Goal: Communication & Community: Answer question/provide support

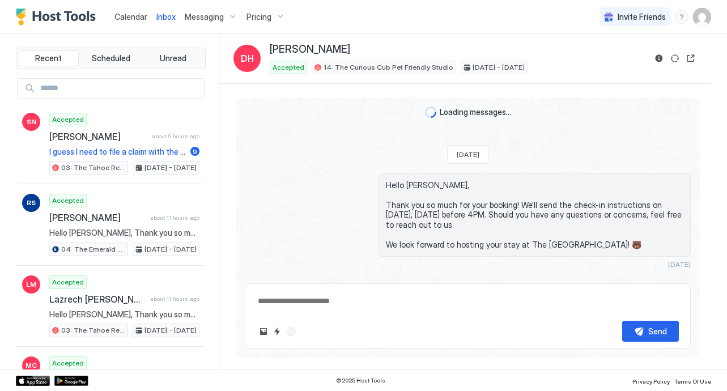
type textarea "*"
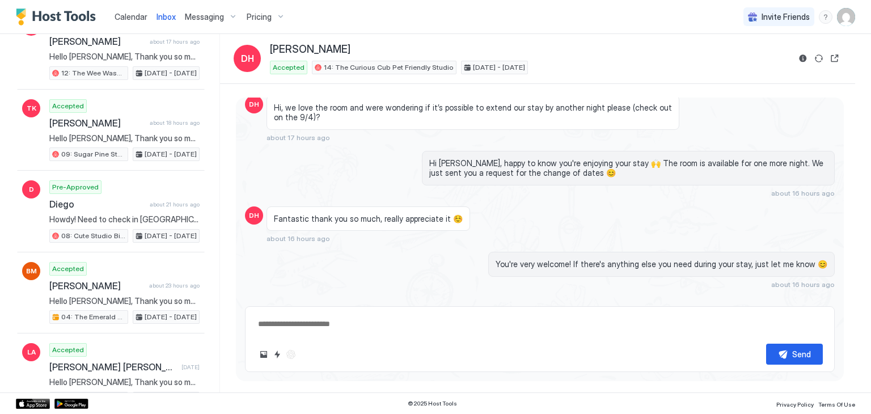
scroll to position [664, 0]
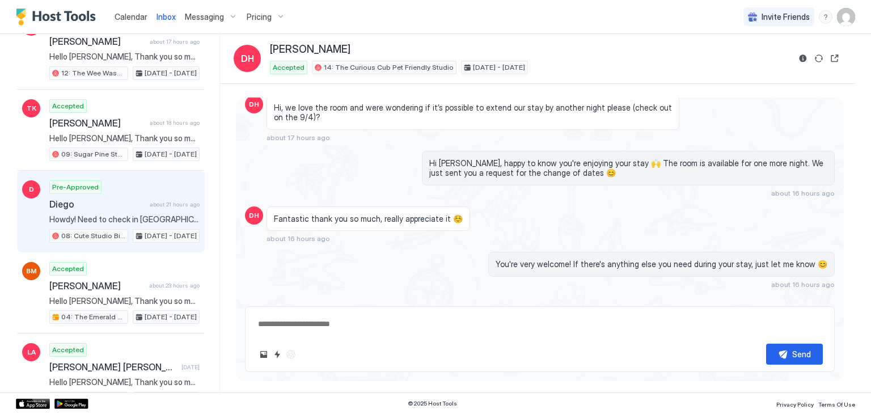
click at [159, 217] on div "Pre-Approved [PERSON_NAME] about 21 hours ago Howdy! Need to check in [GEOGRAPH…" at bounding box center [124, 211] width 150 height 62
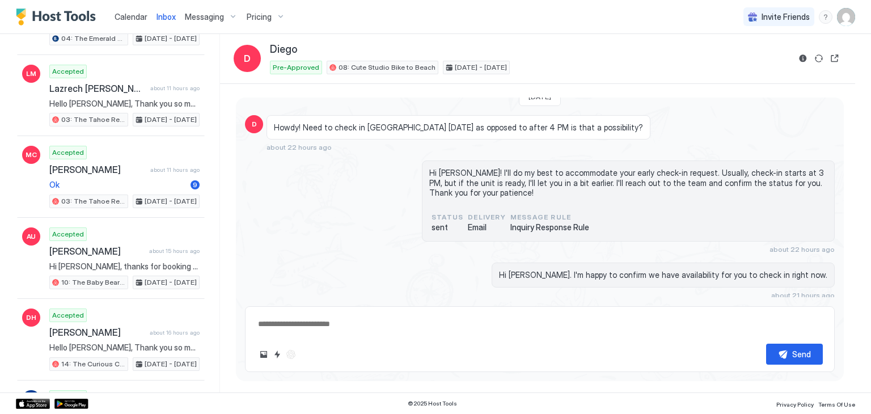
scroll to position [211, 0]
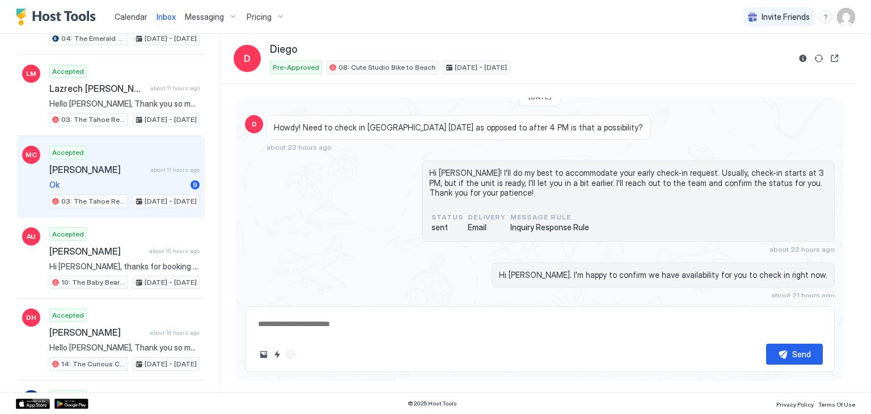
click at [132, 155] on div "Accepted [PERSON_NAME] about 11 hours ago Ok 9 03: The Tahoe Retro Double Bed S…" at bounding box center [124, 177] width 150 height 62
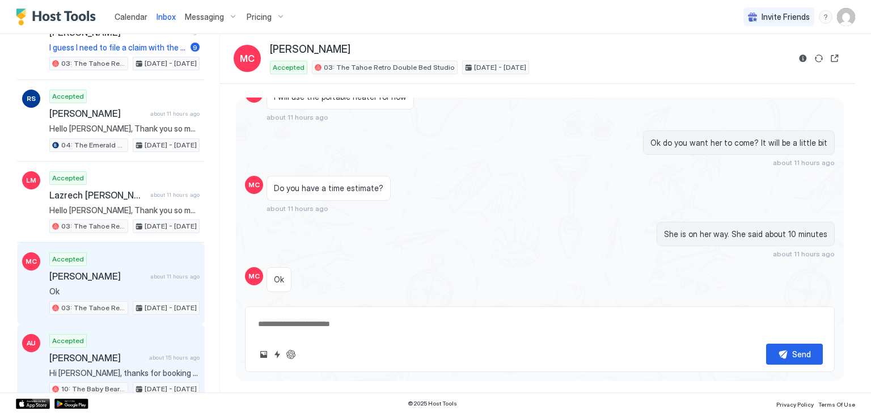
scroll to position [104, 0]
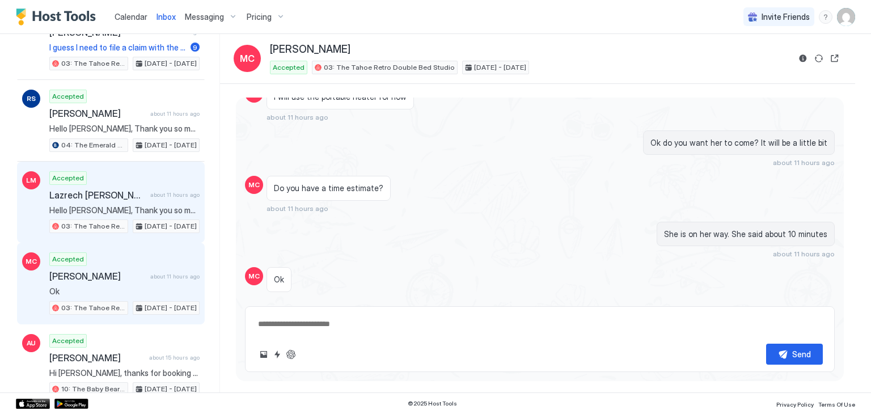
click at [147, 198] on div "Lazrech [PERSON_NAME] about 11 hours ago" at bounding box center [124, 194] width 150 height 11
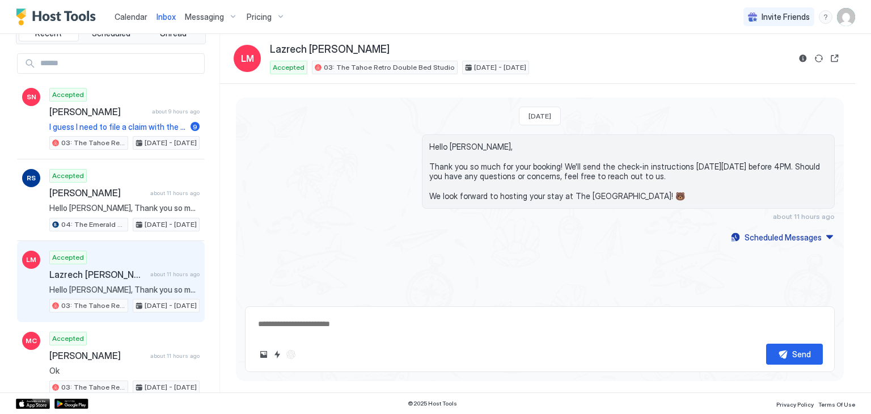
scroll to position [24, 0]
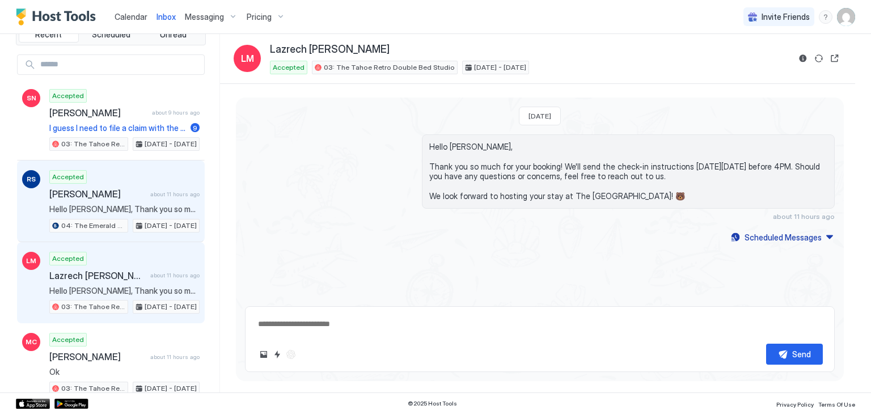
click at [147, 198] on div "Accepted [PERSON_NAME] about 11 hours ago Hello [PERSON_NAME], Thank you so muc…" at bounding box center [124, 201] width 150 height 62
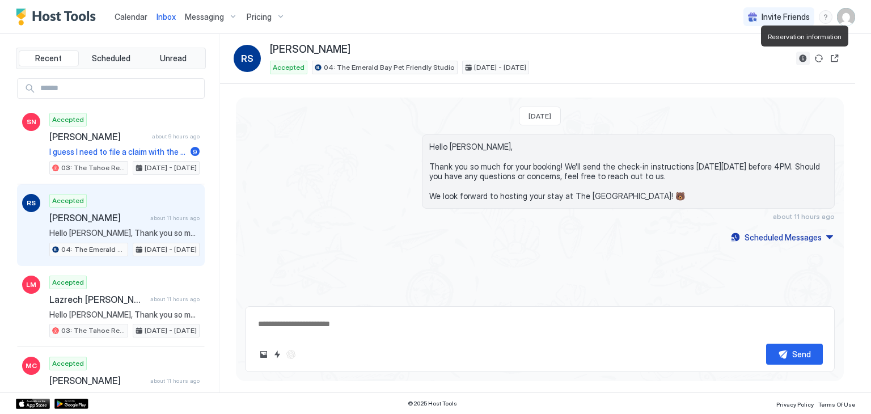
click at [727, 62] on button "Reservation information" at bounding box center [803, 59] width 14 height 14
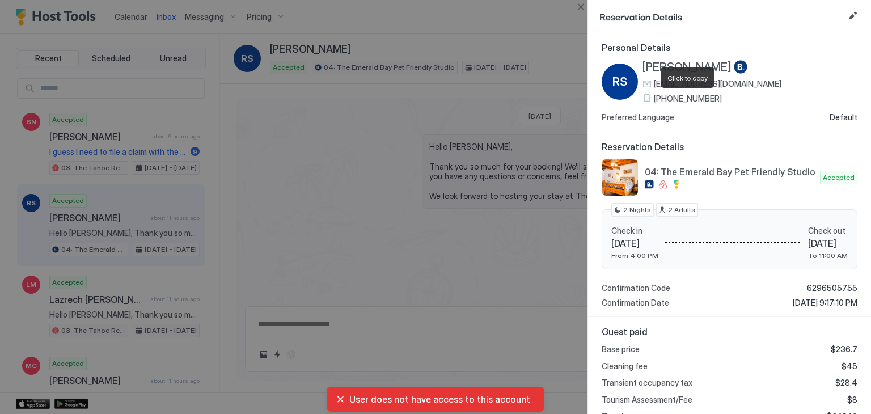
click at [679, 98] on span "[PHONE_NUMBER]" at bounding box center [688, 99] width 68 height 10
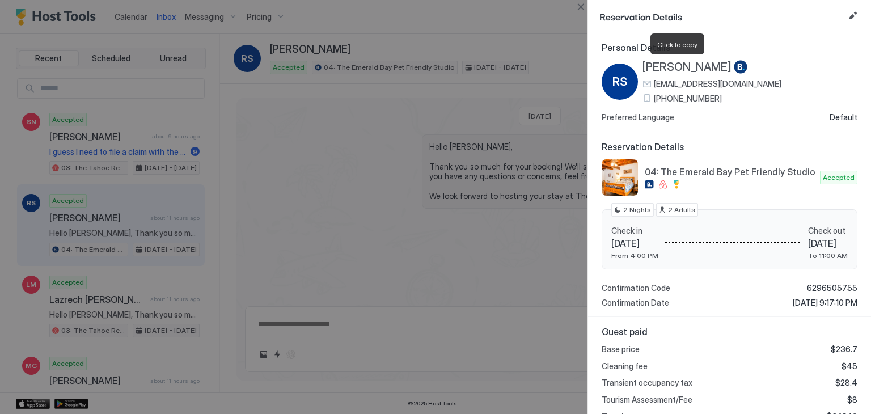
click at [659, 66] on span "[PERSON_NAME]" at bounding box center [686, 67] width 89 height 14
click at [581, 14] on div at bounding box center [435, 207] width 871 height 414
click at [581, 10] on button "Close" at bounding box center [581, 7] width 14 height 14
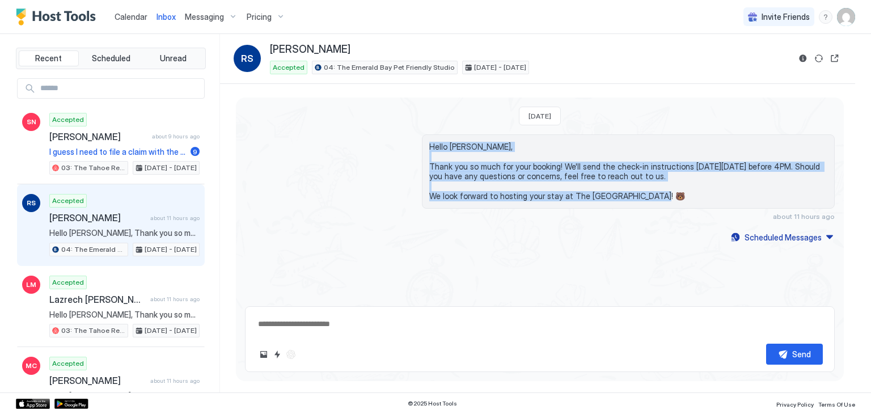
drag, startPoint x: 647, startPoint y: 196, endPoint x: 396, endPoint y: 145, distance: 255.6
click at [396, 145] on div "Hello [PERSON_NAME], Thank you so much for your booking! We'll send the check-i…" at bounding box center [540, 177] width 590 height 86
copy span "Hello [PERSON_NAME], Thank you so much for your booking! We'll send the check-i…"
click at [727, 236] on div "Scheduled Messages" at bounding box center [782, 237] width 77 height 12
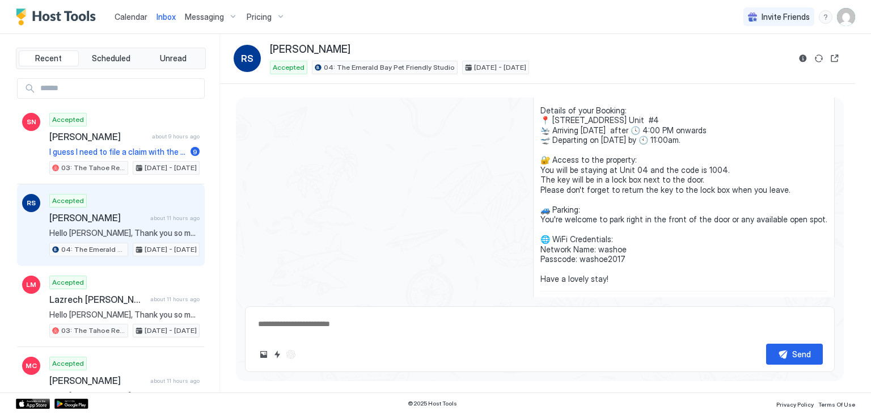
scroll to position [90, 0]
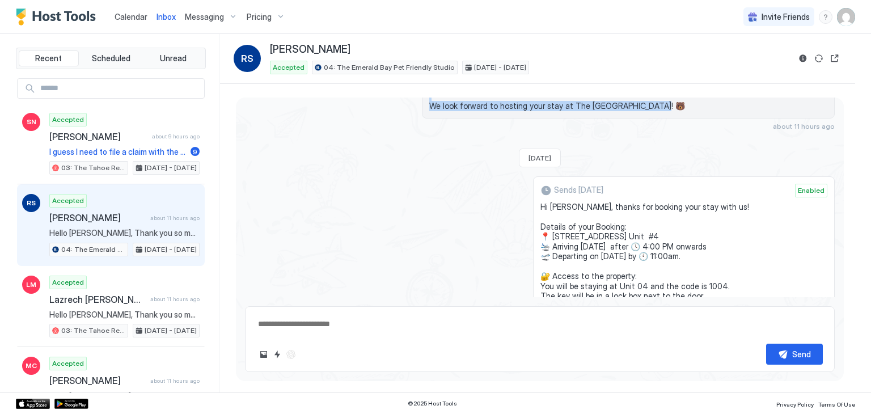
drag, startPoint x: 614, startPoint y: 225, endPoint x: 548, endPoint y: 206, distance: 68.9
click at [548, 206] on div "Sends [DATE] Enabled Hi [PERSON_NAME], thanks for booking your stay with us! De…" at bounding box center [684, 310] width 302 height 268
copy span "Hi [PERSON_NAME], thanks for booking your stay with us! Details of your Booking…"
click at [270, 266] on div "Sends [DATE] Enabled Hi [PERSON_NAME], thanks for booking your stay with us! De…" at bounding box center [540, 310] width 590 height 268
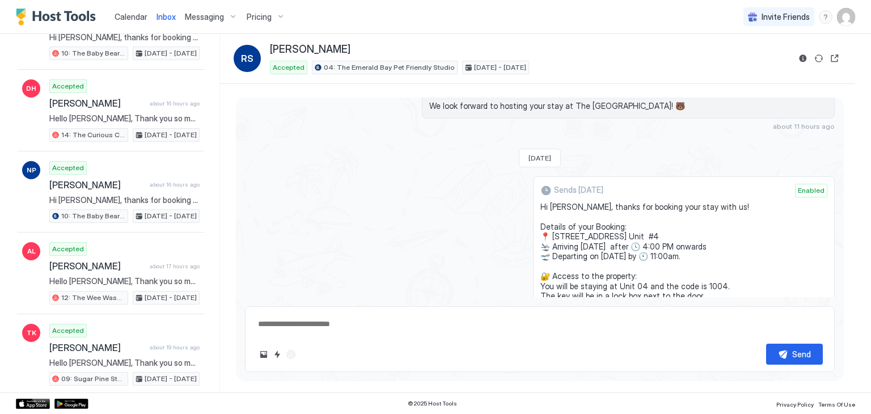
scroll to position [0, 0]
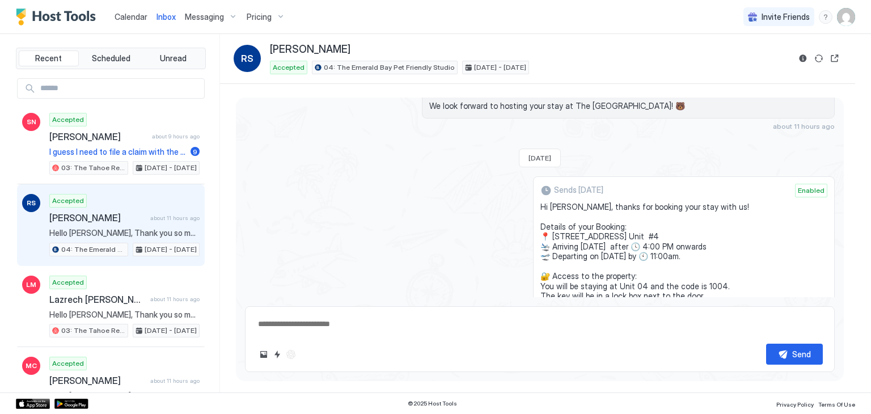
click at [134, 7] on div "Calendar" at bounding box center [131, 16] width 42 height 21
click at [134, 18] on span "Calendar" at bounding box center [131, 17] width 33 height 10
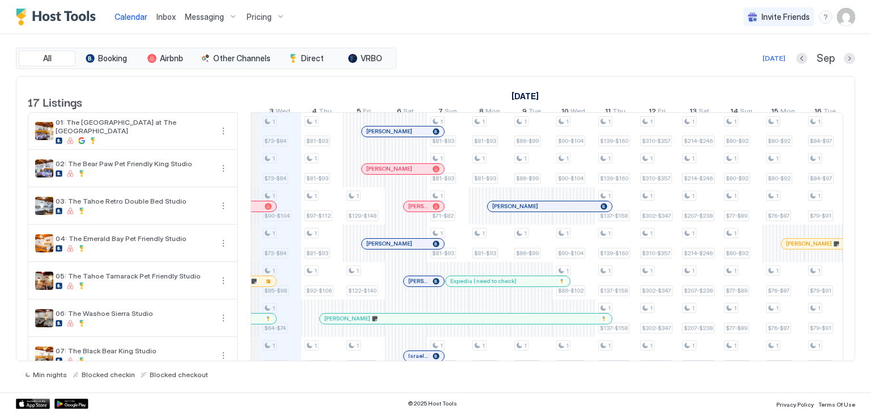
click at [159, 15] on span "Inbox" at bounding box center [165, 17] width 19 height 10
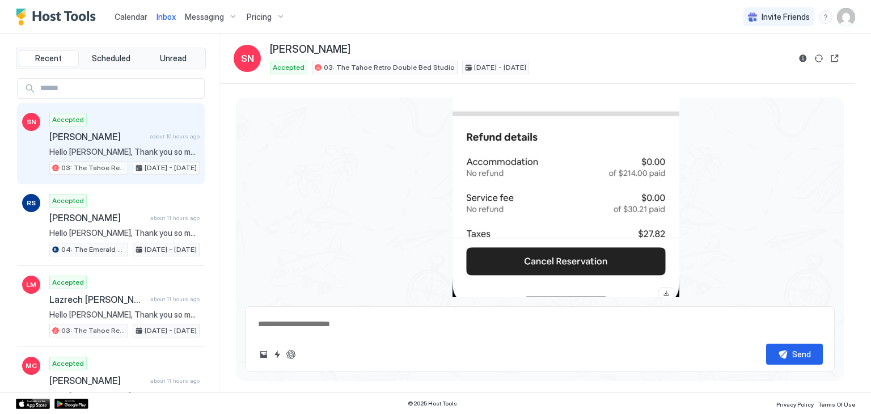
scroll to position [935, 0]
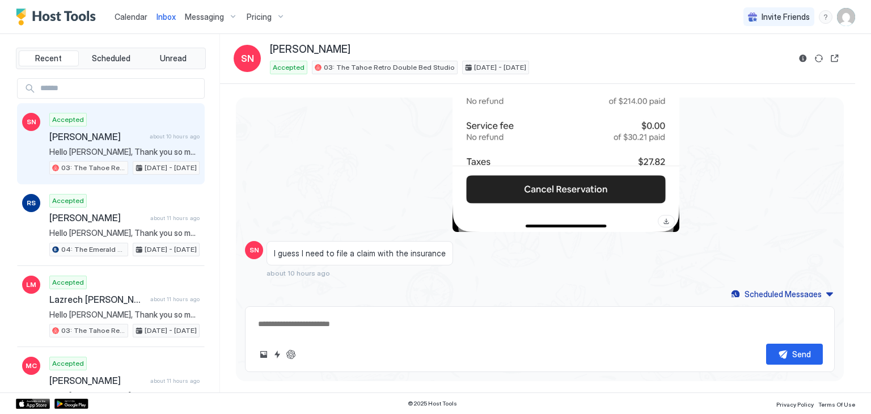
click at [133, 23] on div "Calendar" at bounding box center [131, 16] width 42 height 21
click at [130, 15] on span "Calendar" at bounding box center [131, 17] width 33 height 10
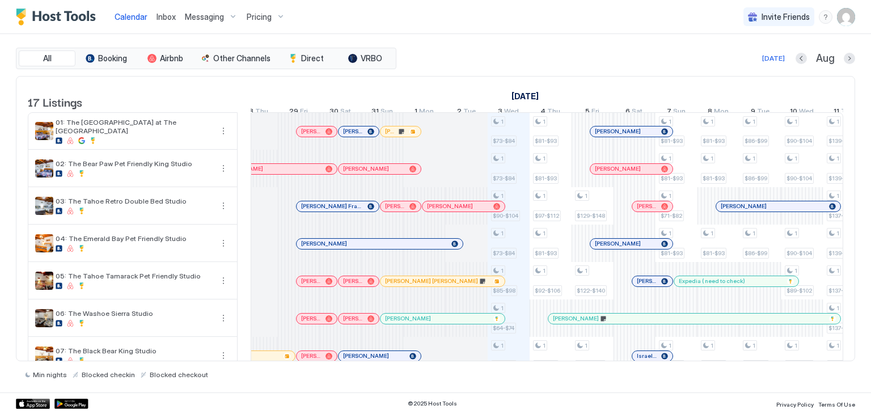
click at [444, 37] on div "All Booking Airbnb Other Channels Direct VRBO [DATE] [DATE] Listings [DATE] [DA…" at bounding box center [435, 213] width 839 height 358
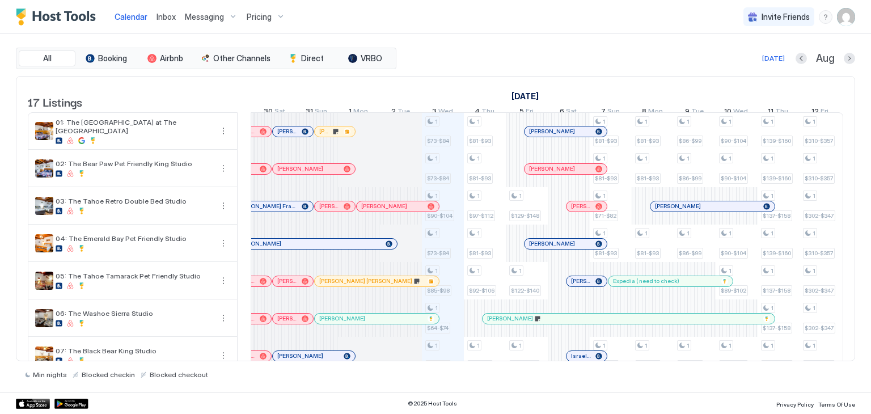
click at [290, 136] on div at bounding box center [290, 131] width 9 height 9
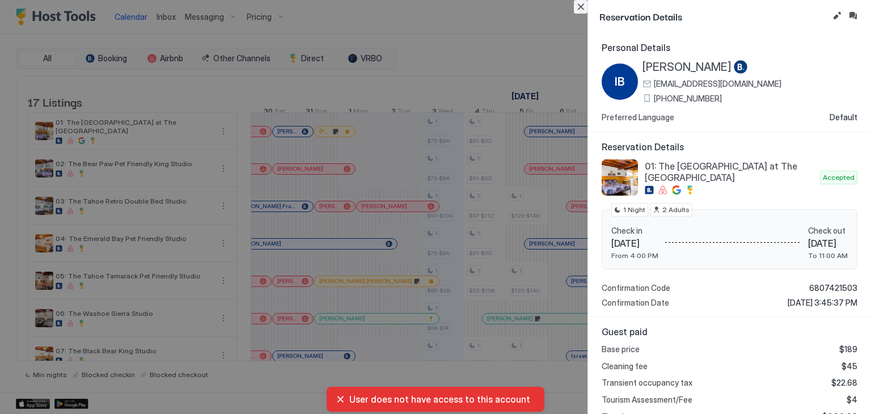
click at [580, 6] on button "Close" at bounding box center [581, 7] width 14 height 14
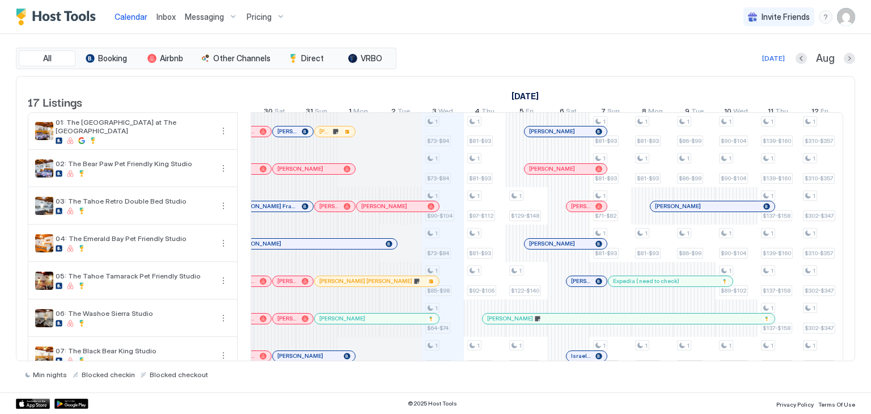
click at [176, 14] on div "Inbox" at bounding box center [166, 16] width 28 height 21
click at [168, 11] on link "Inbox" at bounding box center [165, 17] width 19 height 12
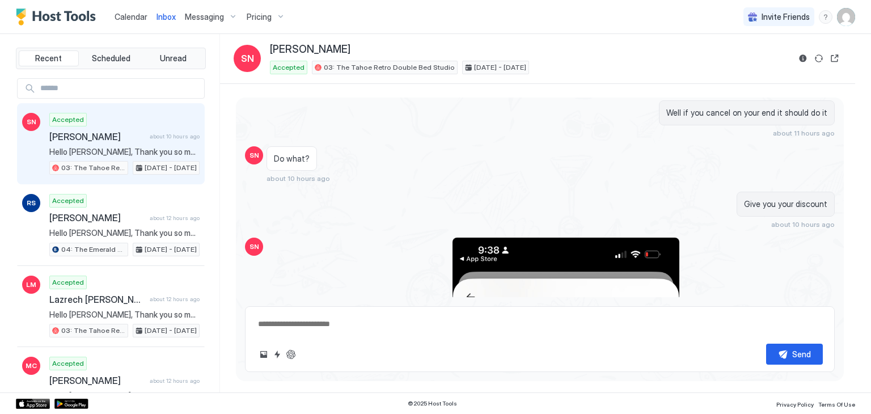
scroll to position [973, 0]
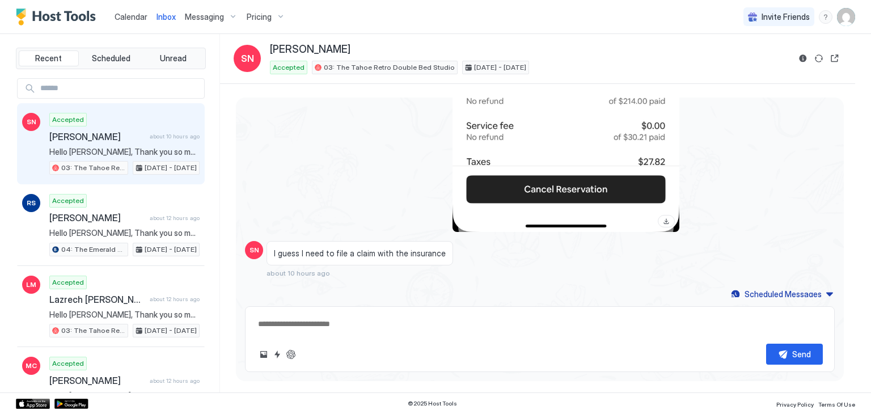
click at [168, 133] on span "about 10 hours ago" at bounding box center [175, 136] width 50 height 7
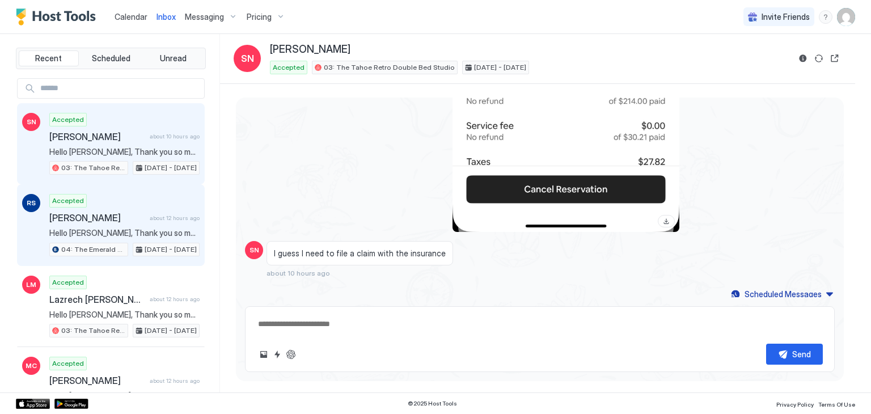
scroll to position [973, 0]
